Goal: Check status

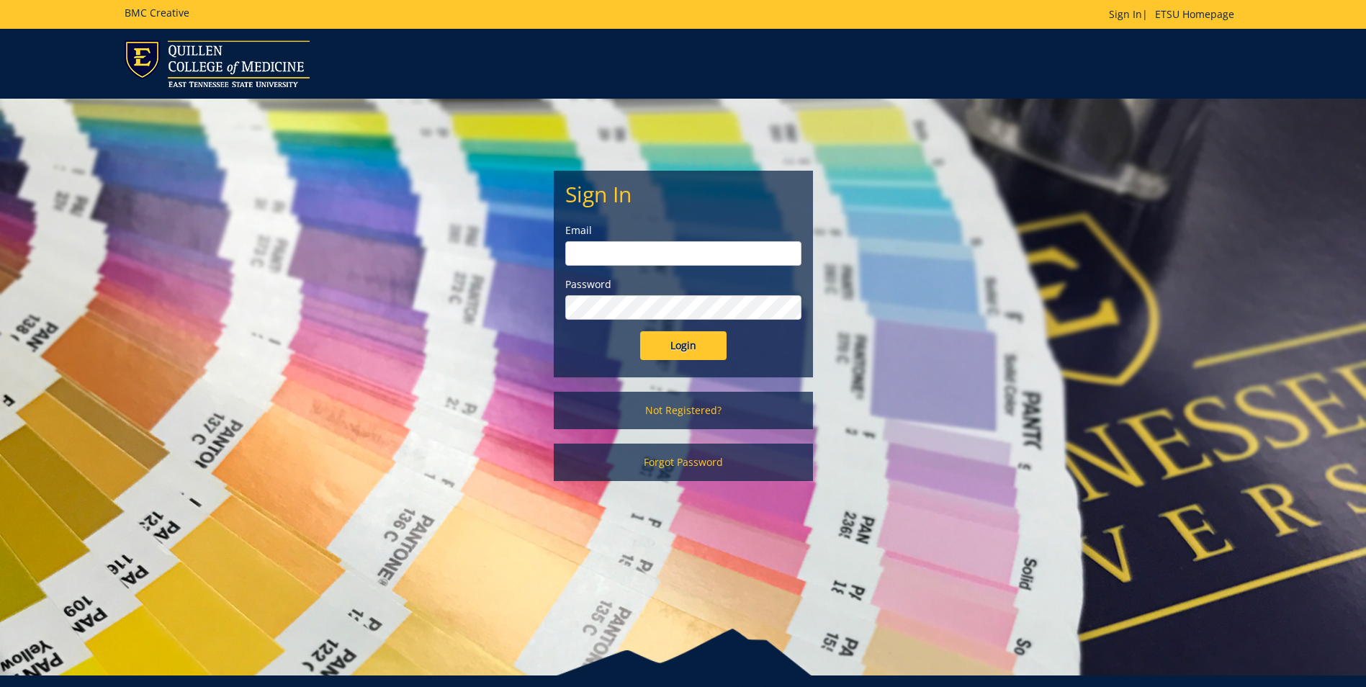
type input "[EMAIL_ADDRESS][DOMAIN_NAME]"
click at [694, 343] on input "Login" at bounding box center [683, 345] width 86 height 29
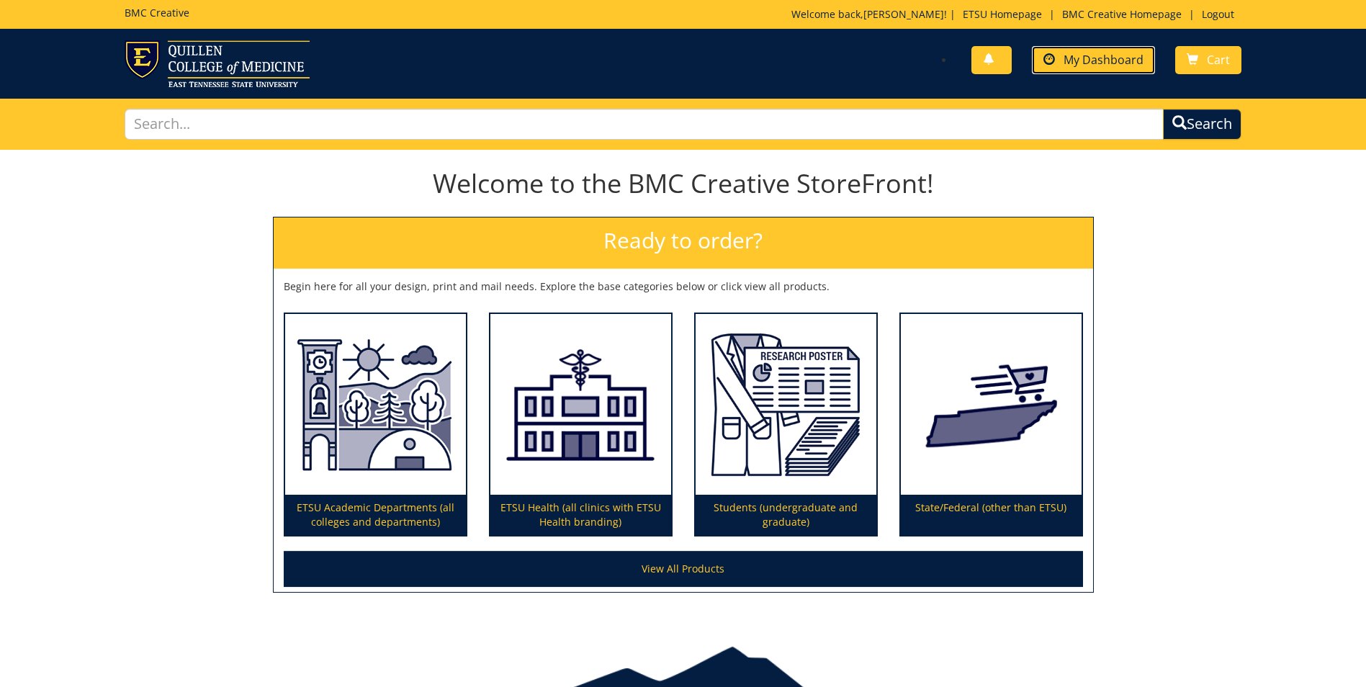
click at [1109, 55] on span "My Dashboard" at bounding box center [1103, 60] width 80 height 16
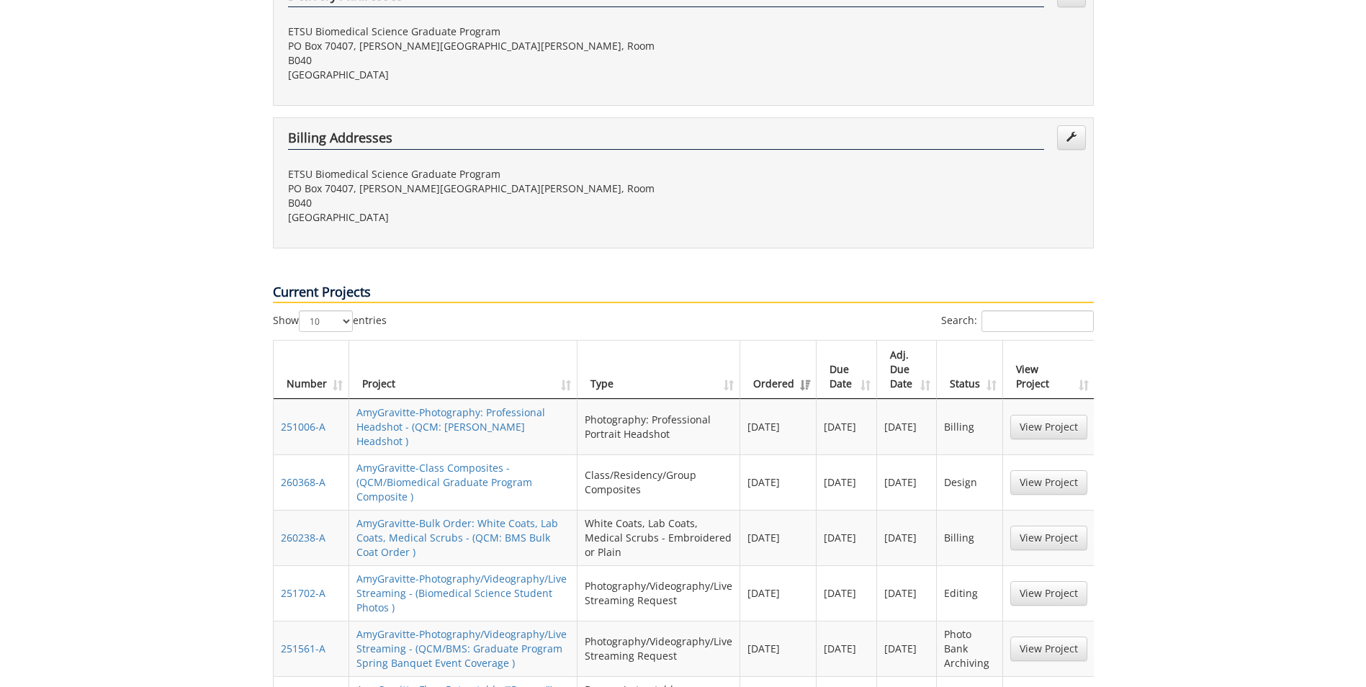
scroll to position [504, 0]
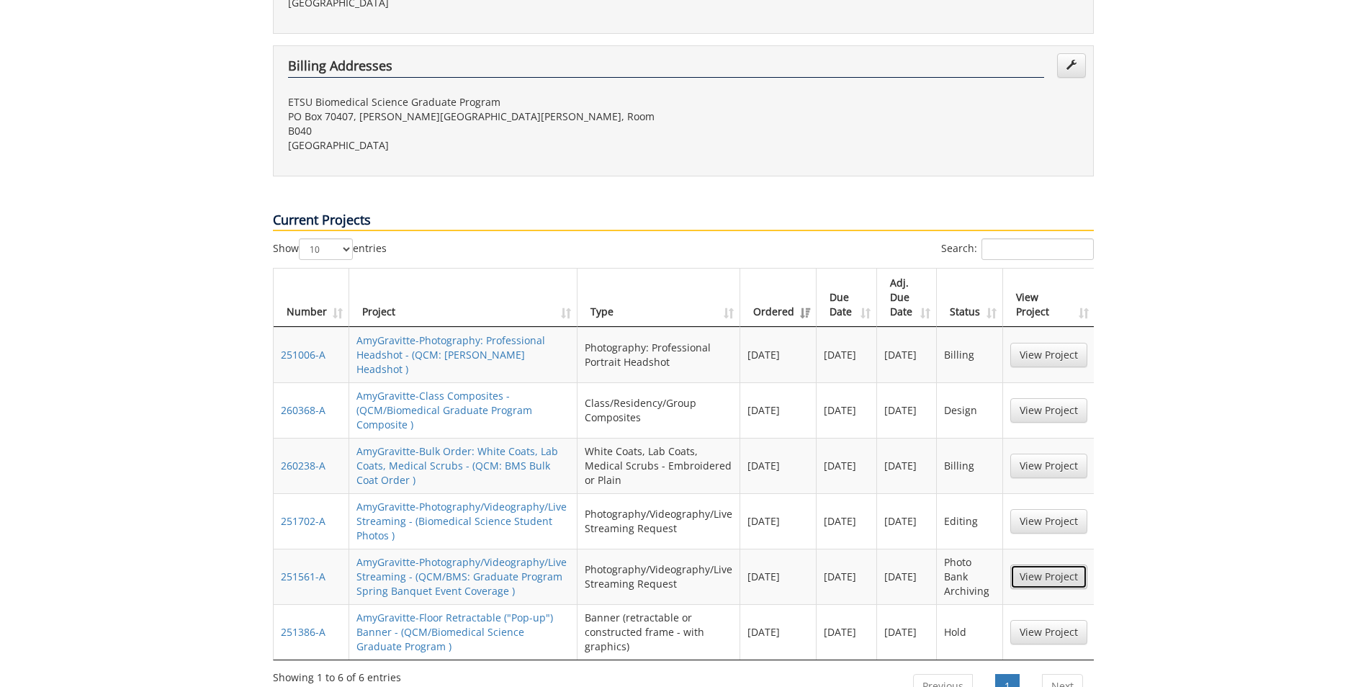
click at [1057, 564] on link "View Project" at bounding box center [1048, 576] width 77 height 24
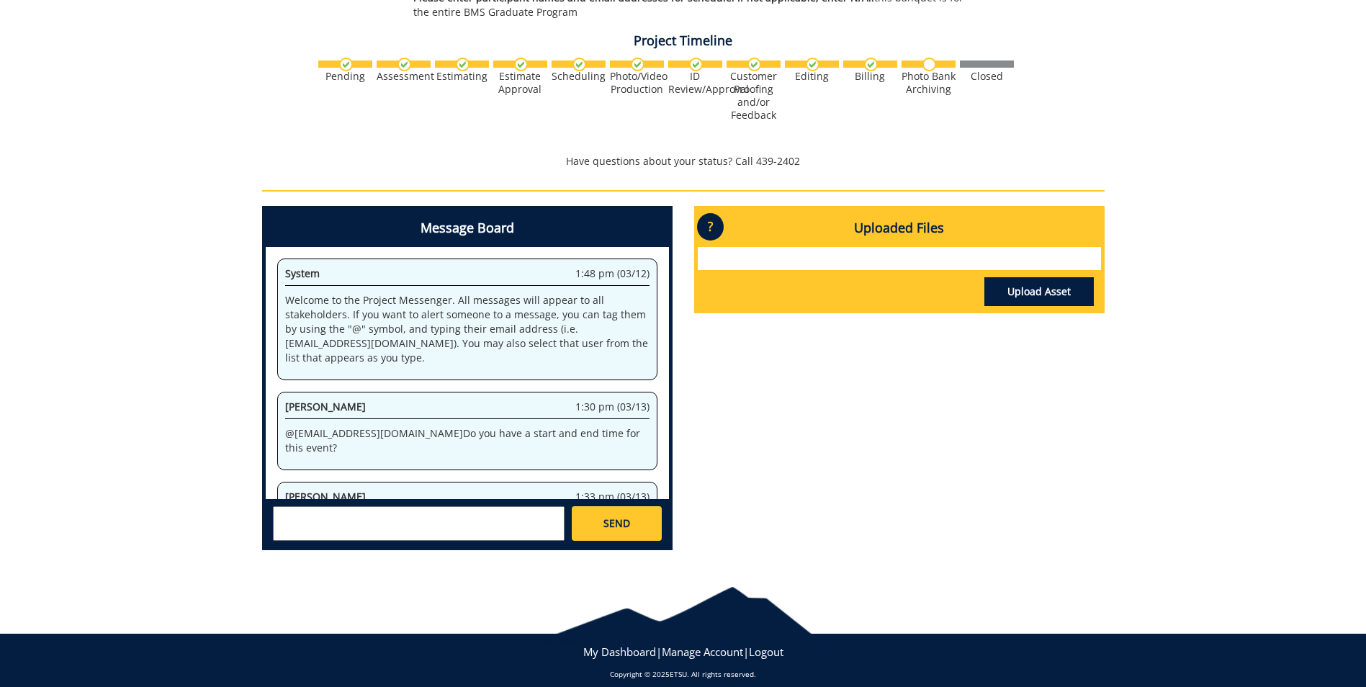
scroll to position [71, 0]
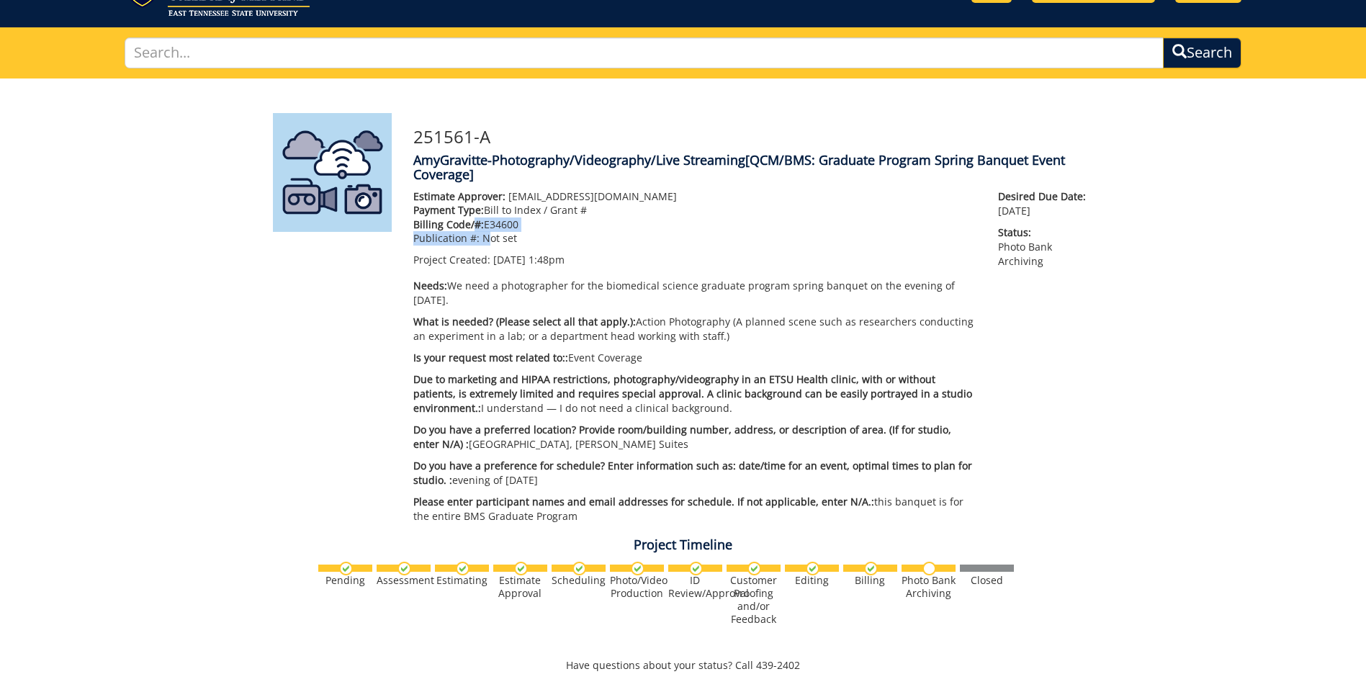
drag, startPoint x: 488, startPoint y: 233, endPoint x: 473, endPoint y: 219, distance: 20.4
click at [473, 219] on div "Estimate Approver: beaumont@etsu.edu Payment Type: Bill to Index / Grant # Bill…" at bounding box center [695, 228] width 564 height 78
